Goal: Task Accomplishment & Management: Complete application form

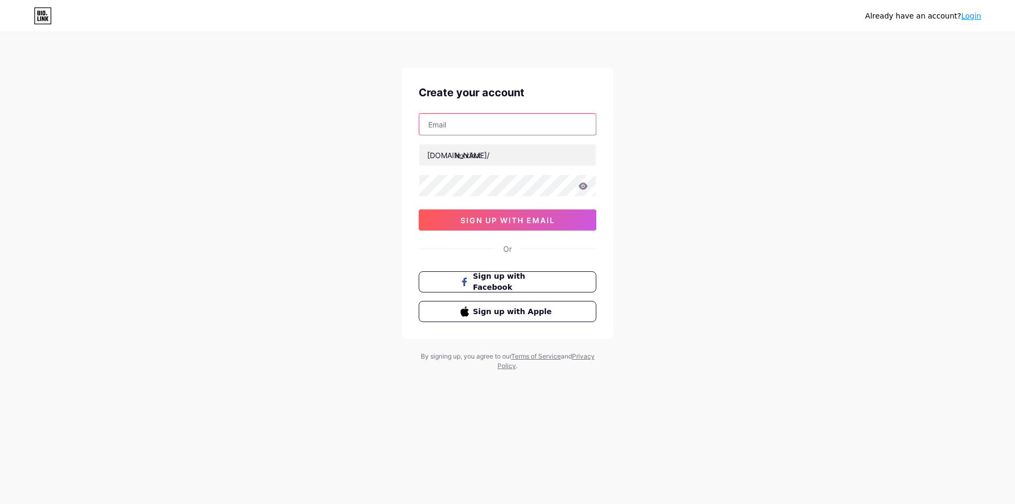
click at [464, 122] on input "text" at bounding box center [507, 124] width 177 height 21
type input "[EMAIL_ADDRESS][DOMAIN_NAME]"
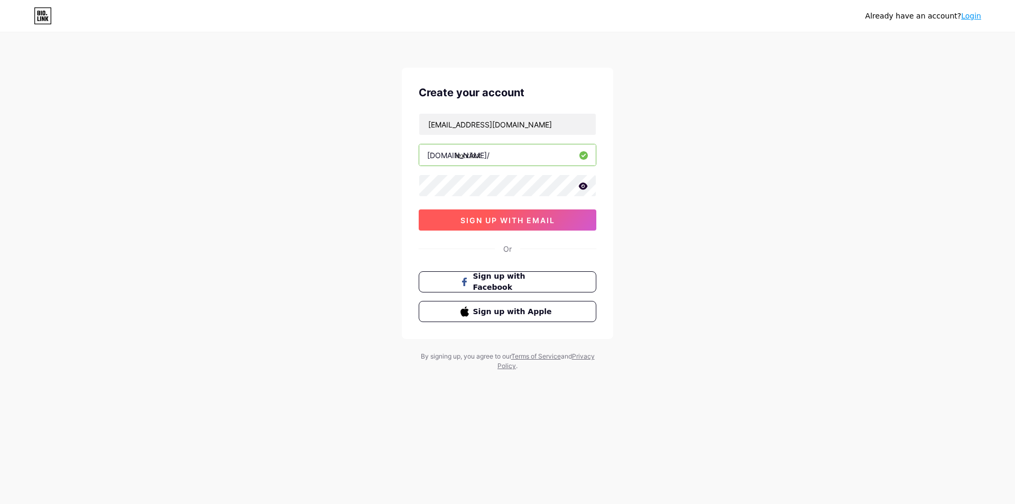
click at [467, 216] on span "sign up with email" at bounding box center [507, 220] width 95 height 9
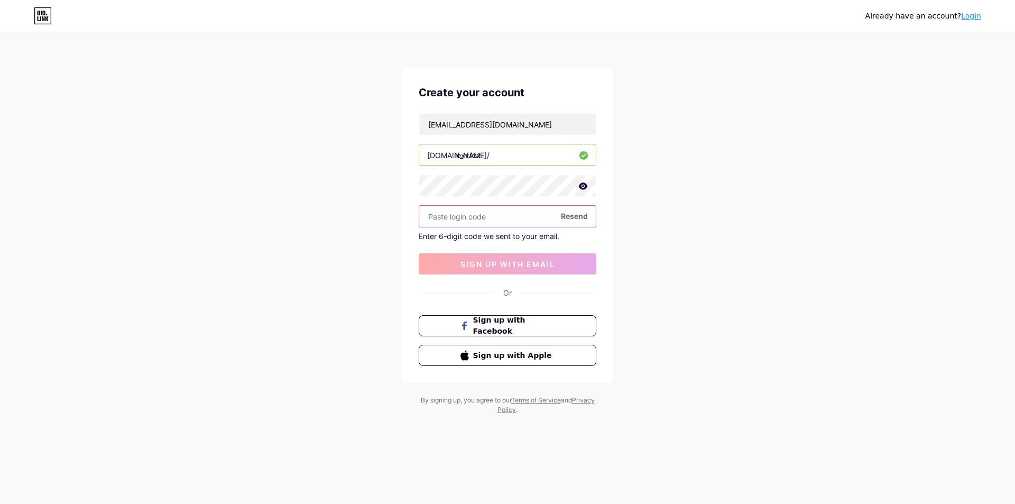
paste input "778019"
type input "778019"
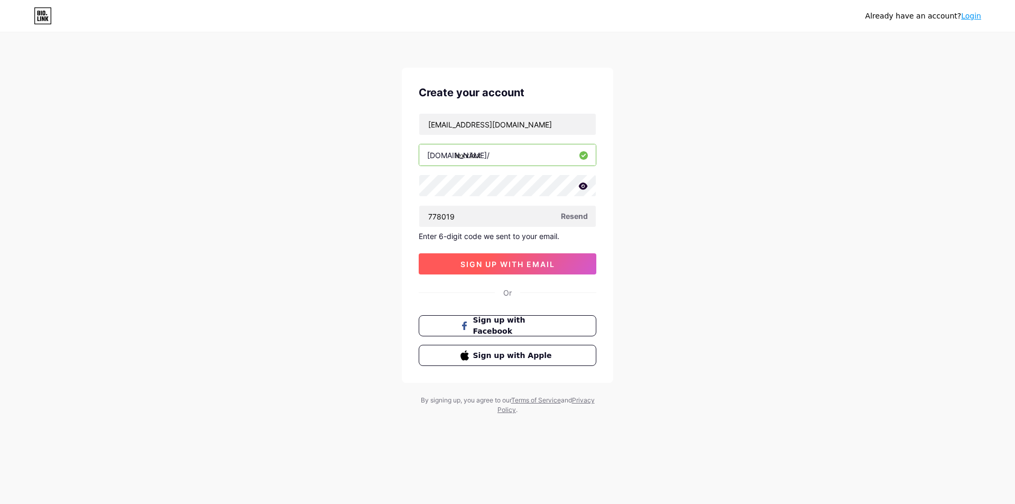
click at [516, 267] on span "sign up with email" at bounding box center [507, 264] width 95 height 9
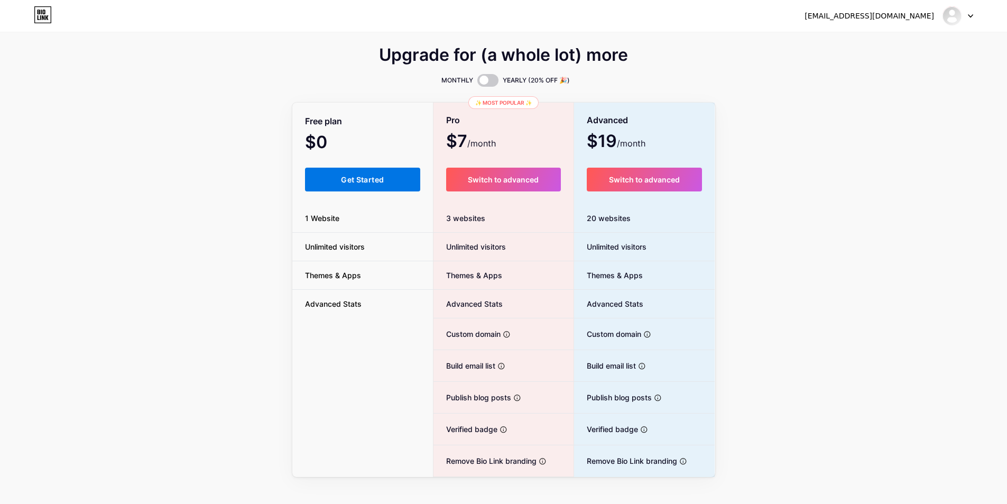
click at [338, 180] on button "Get Started" at bounding box center [363, 180] width 116 height 24
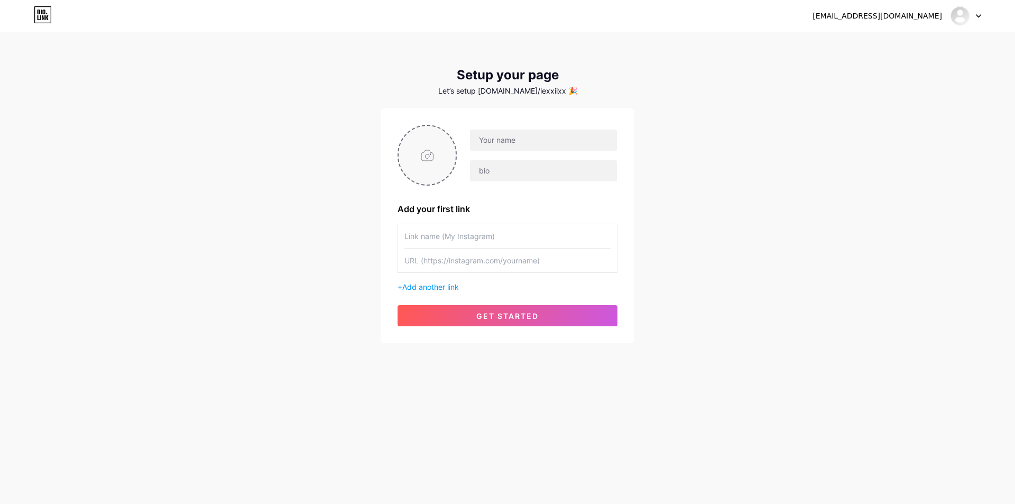
click at [425, 155] on input "file" at bounding box center [427, 155] width 57 height 59
type input "C:\fakepath\669dcb75-c63c-458a-9ade-a48677a8850c.png"
click at [450, 131] on circle at bounding box center [450, 133] width 12 height 12
click at [414, 154] on input "file" at bounding box center [427, 155] width 57 height 59
type input "C:\fakepath\9cikb0q0oblovpstp8locw5s8fur.png"
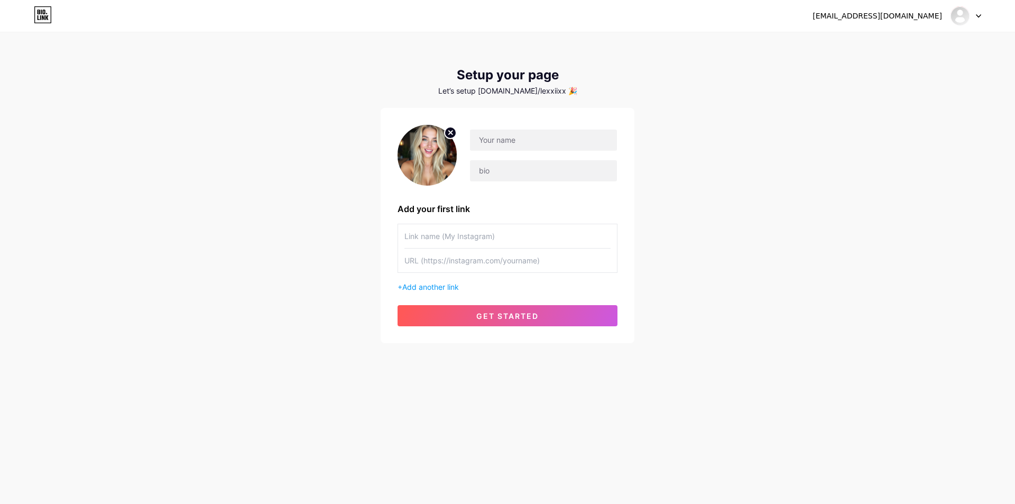
click at [448, 129] on circle at bounding box center [450, 133] width 12 height 12
click at [431, 152] on input "file" at bounding box center [427, 155] width 57 height 59
type input "C:\fakepath\v9skwzdid31mz9nt5uzqlpiwr3gv.png"
click at [513, 138] on input "text" at bounding box center [543, 139] width 147 height 21
drag, startPoint x: 513, startPoint y: 138, endPoint x: 727, endPoint y: 18, distance: 245.4
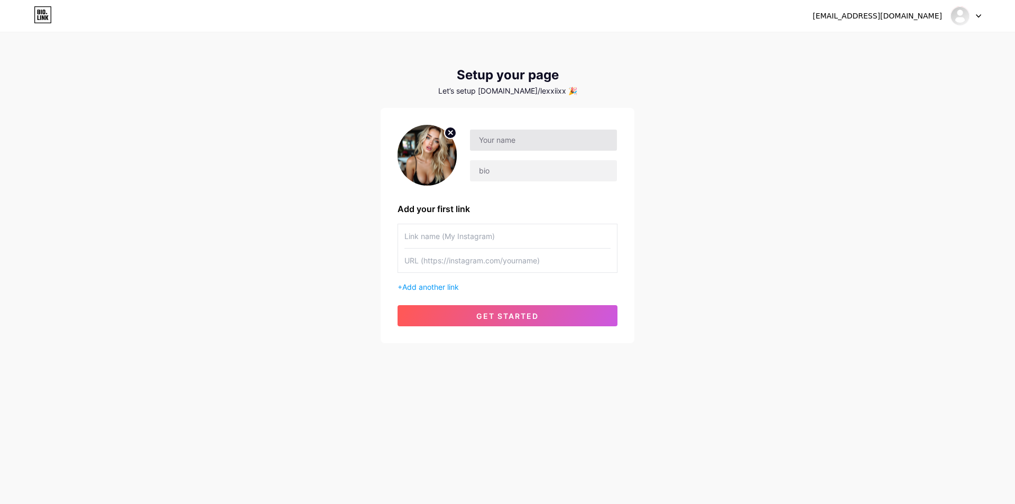
click at [724, 60] on div "[EMAIL_ADDRESS][DOMAIN_NAME] Dashboard Logout Setup your page Let’s setup [DOMA…" at bounding box center [507, 188] width 1015 height 377
click at [510, 166] on input "text" at bounding box center [543, 170] width 147 height 21
drag, startPoint x: 515, startPoint y: 137, endPoint x: 515, endPoint y: 143, distance: 5.8
click at [515, 137] on input "text" at bounding box center [543, 139] width 147 height 21
paste input "lexxiixx"
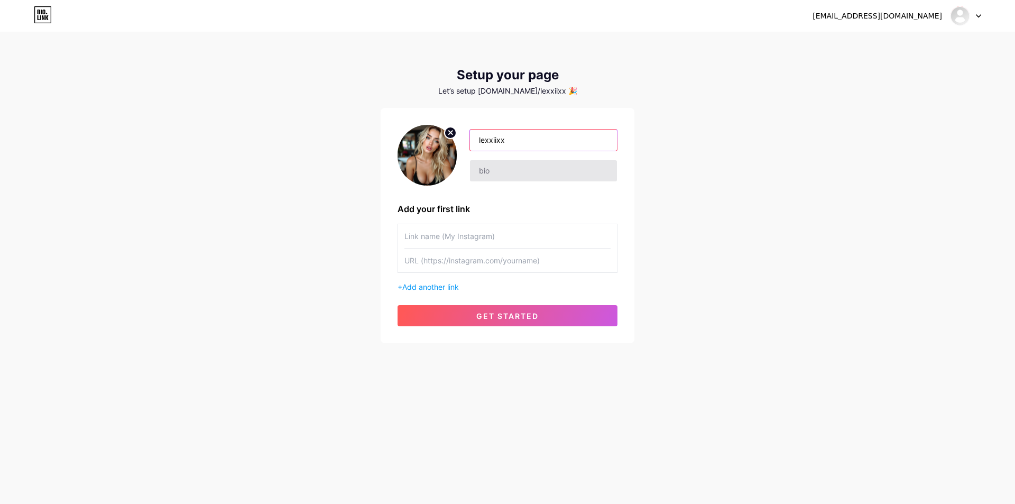
type input "lexxiixx"
click at [507, 166] on input "text" at bounding box center [543, 170] width 147 height 21
type input "Hey, come get to know me better x"
click at [691, 190] on div "[EMAIL_ADDRESS][DOMAIN_NAME] Dashboard Logout Setup your page Let’s setup [DOMA…" at bounding box center [507, 188] width 1015 height 377
click at [488, 235] on input "text" at bounding box center [507, 236] width 206 height 24
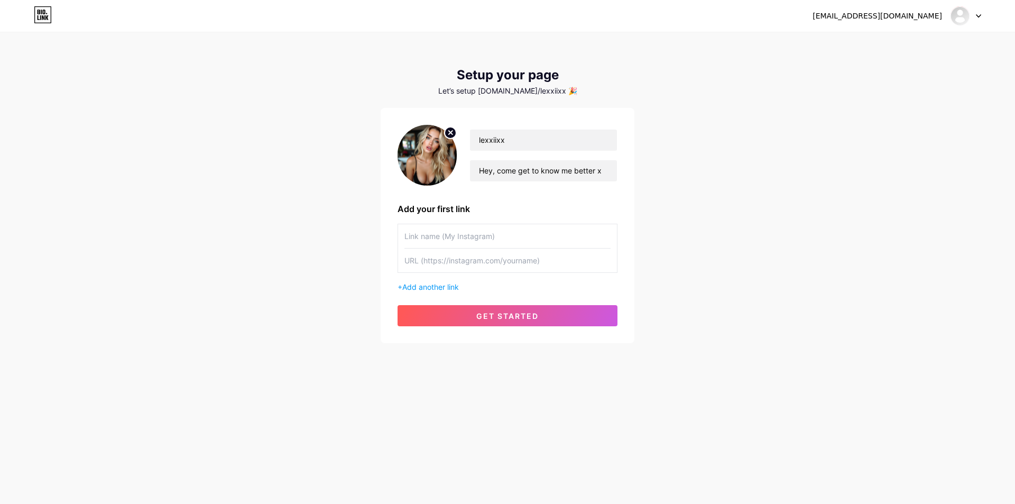
click at [486, 266] on input "text" at bounding box center [507, 260] width 206 height 24
paste input "lexxiixx"
type input "lexxiixx"
drag, startPoint x: 431, startPoint y: 260, endPoint x: 344, endPoint y: 259, distance: 87.7
click at [344, 259] on div "[EMAIL_ADDRESS][DOMAIN_NAME] Dashboard Logout Setup your page Let’s setup [DOMA…" at bounding box center [507, 188] width 1015 height 377
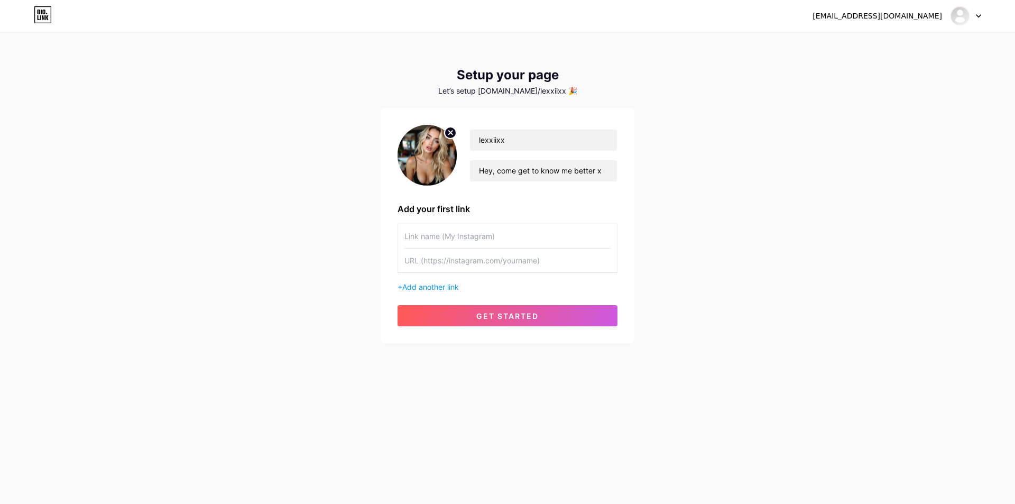
click at [467, 261] on input "text" at bounding box center [507, 260] width 206 height 24
paste input "[URL][DOMAIN_NAME]"
type input "[URL][DOMAIN_NAME]"
click at [490, 238] on input "text" at bounding box center [507, 236] width 206 height 24
type input "Fanvue"
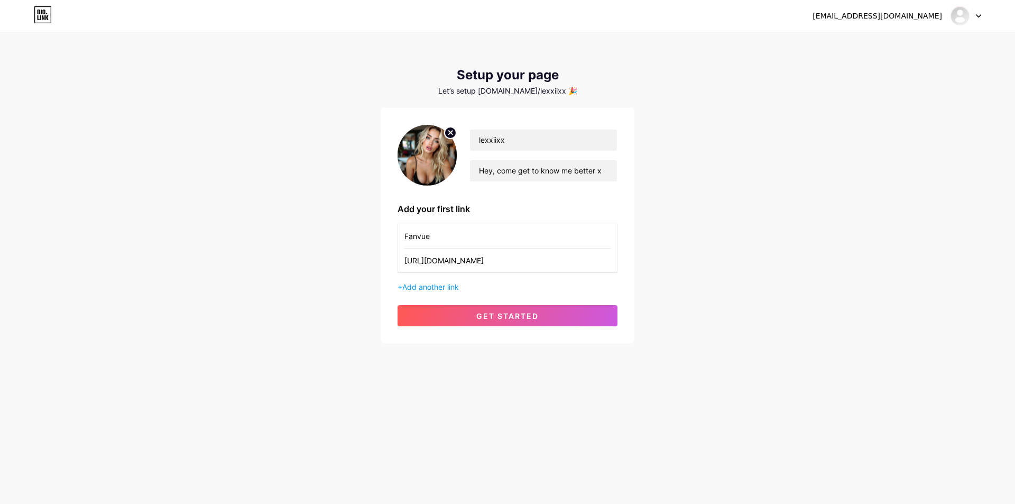
click at [672, 422] on div "[EMAIL_ADDRESS][DOMAIN_NAME] Dashboard Logout Setup your page Let’s setup [DOMA…" at bounding box center [507, 252] width 1015 height 504
drag, startPoint x: 494, startPoint y: 89, endPoint x: 548, endPoint y: 89, distance: 53.4
click at [548, 89] on div "Let’s setup [DOMAIN_NAME]/lexxiixx 🎉" at bounding box center [508, 91] width 254 height 8
copy div "[DOMAIN_NAME]/lexxiixx"
click at [473, 322] on button "get started" at bounding box center [507, 315] width 220 height 21
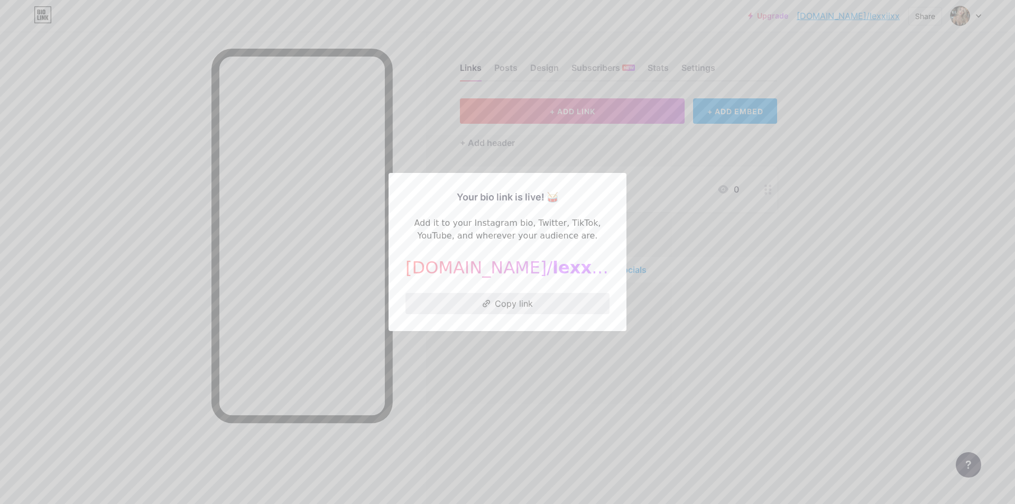
click at [501, 303] on button "Copy link" at bounding box center [507, 303] width 204 height 21
click at [677, 403] on div at bounding box center [507, 252] width 1015 height 504
